Goal: Information Seeking & Learning: Learn about a topic

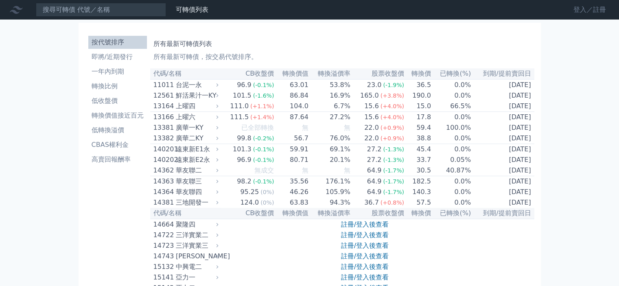
click at [576, 11] on link "登入／註冊" at bounding box center [590, 9] width 46 height 13
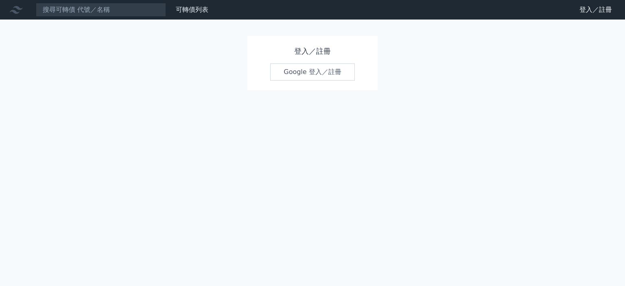
click at [305, 71] on link "Google 登入／註冊" at bounding box center [312, 71] width 85 height 17
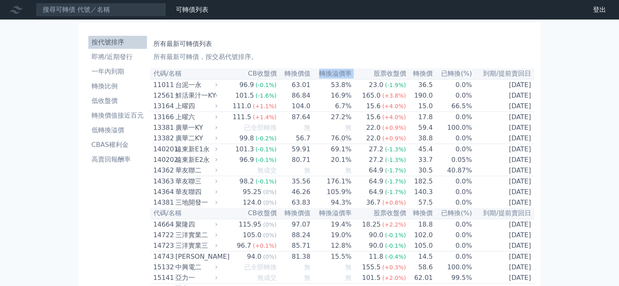
drag, startPoint x: 322, startPoint y: 73, endPoint x: 361, endPoint y: 72, distance: 39.5
click at [361, 72] on tr "代碼/名稱 CB收盤價 轉換價值 轉換溢價率 股票收盤價 轉換價 已轉換(%) 到期/提前賣回日" at bounding box center [342, 73] width 384 height 11
click at [389, 46] on h1 "所有最新可轉債列表" at bounding box center [342, 44] width 378 height 10
